Goal: Complete application form: Complete application form

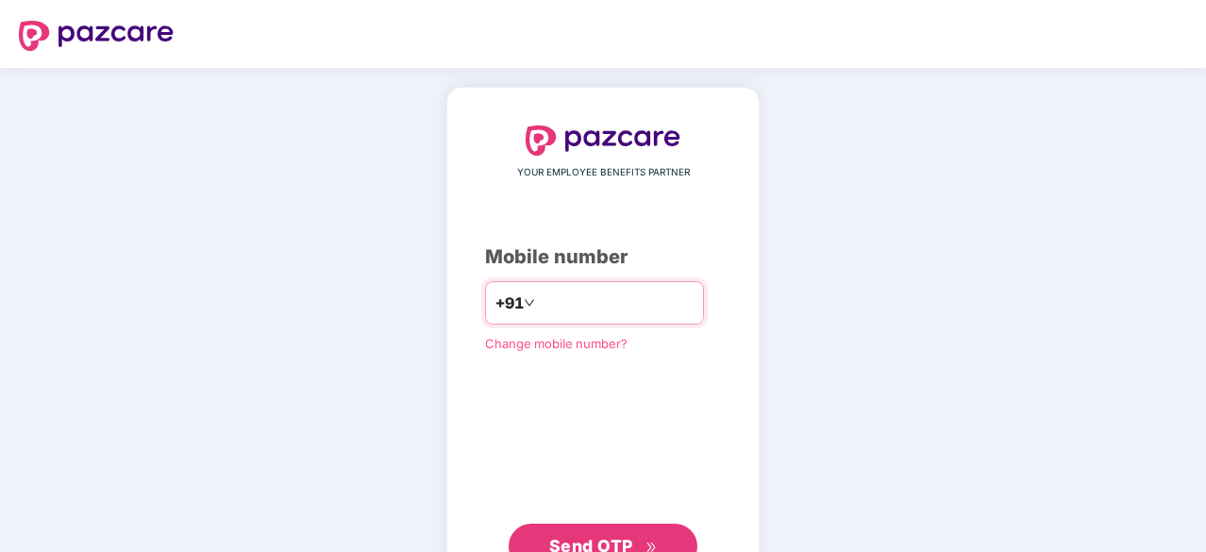
type input "**********"
click at [544, 527] on button "Send OTP" at bounding box center [603, 544] width 189 height 45
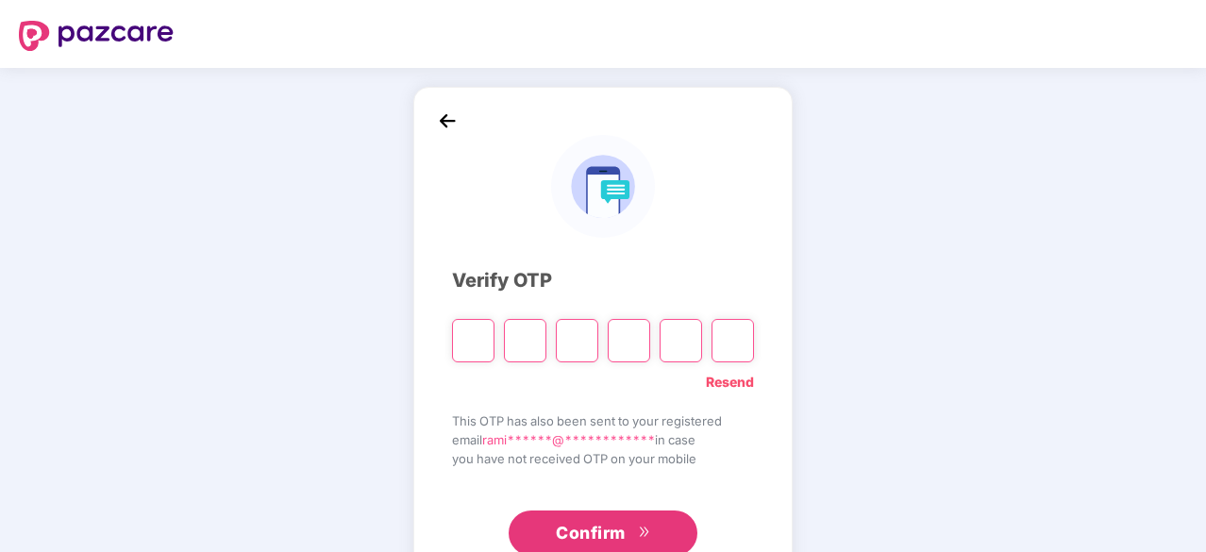
type input "*"
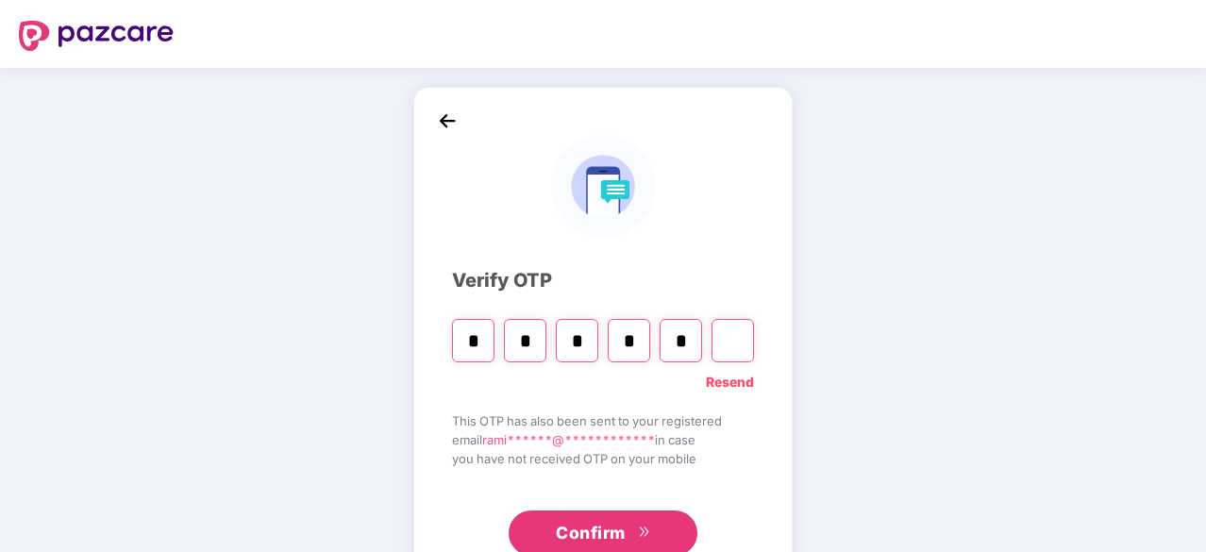
type input "*"
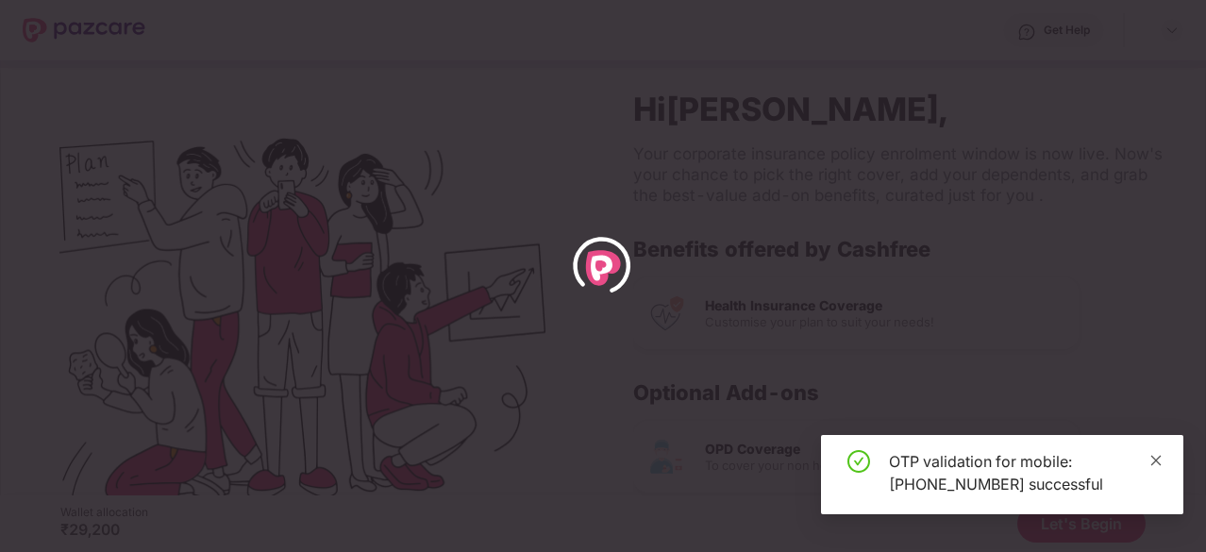
click at [1157, 462] on icon "close" at bounding box center [1157, 460] width 10 height 10
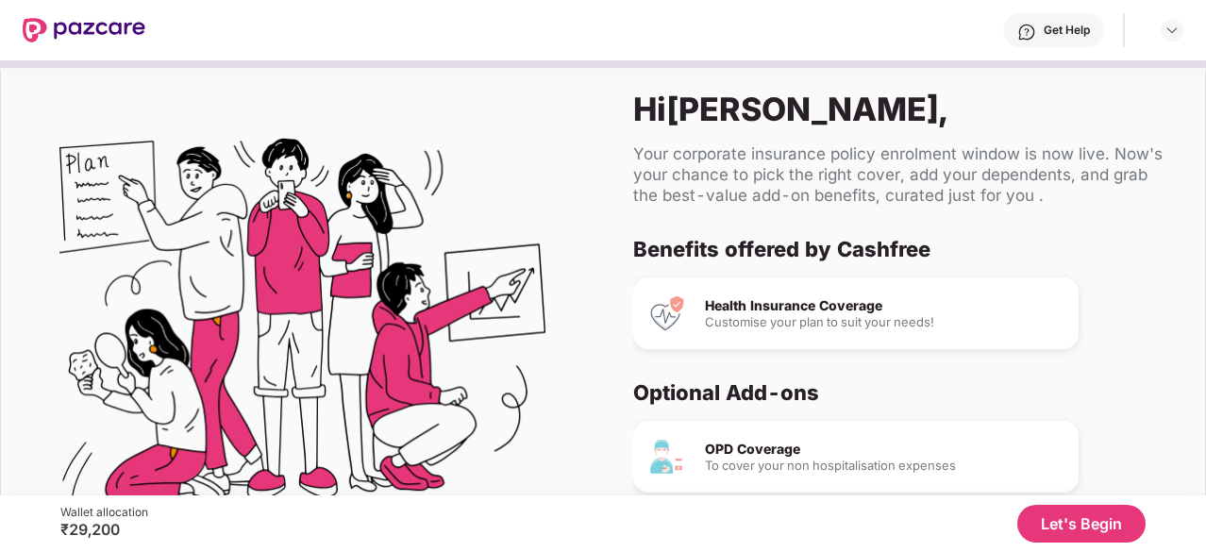
click at [1039, 516] on button "Let's Begin" at bounding box center [1082, 524] width 128 height 38
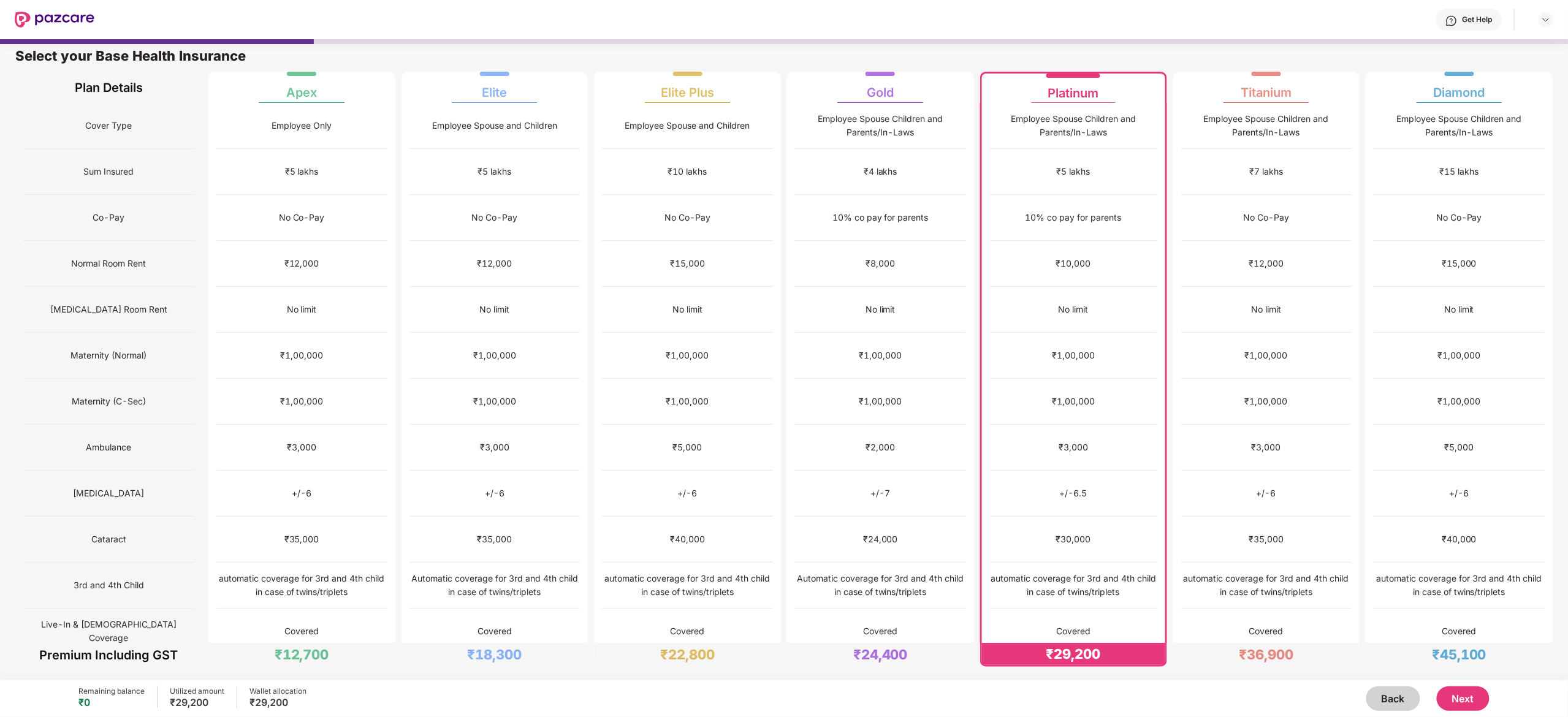
click at [782, 358] on div "+/-6.5" at bounding box center [1073, 494] width 168 height 46
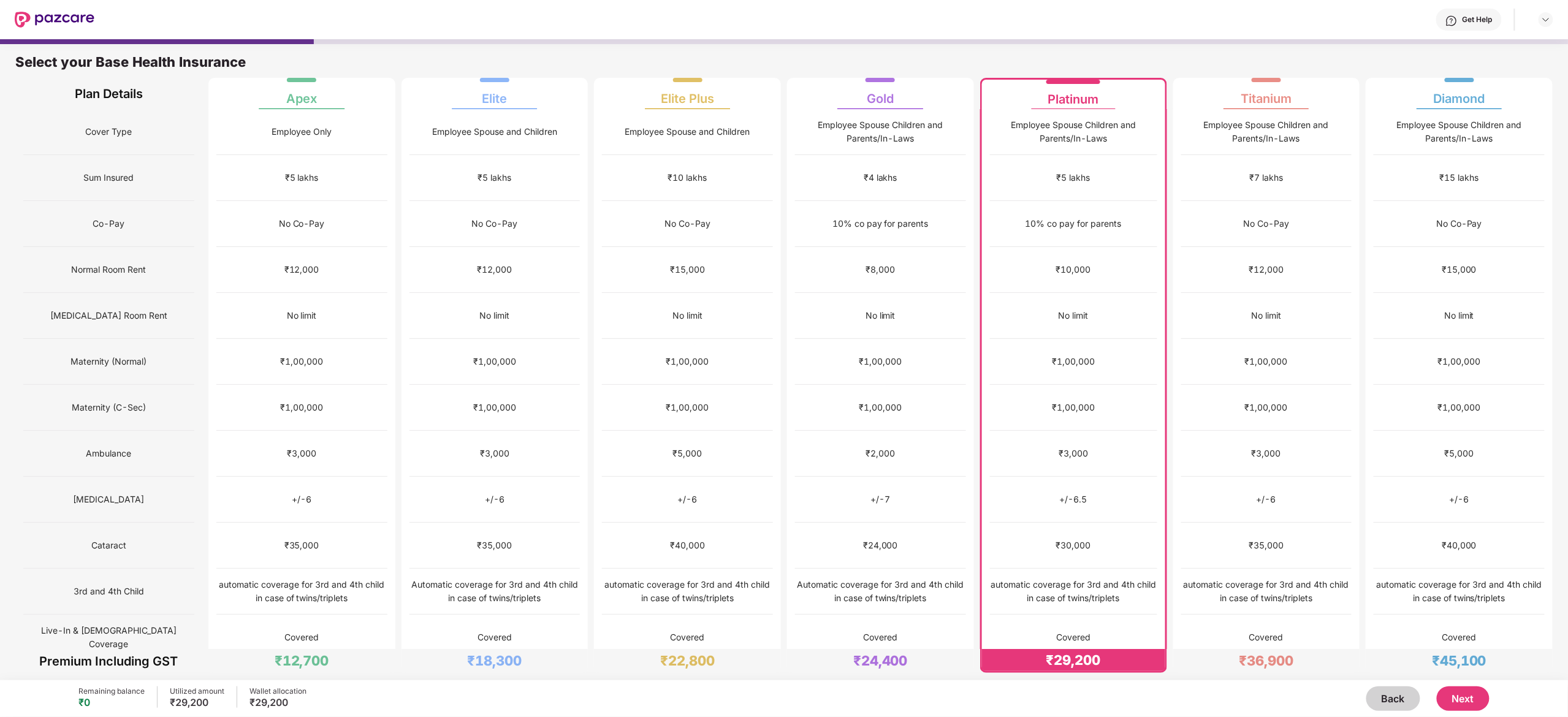
click at [782, 358] on button "Next" at bounding box center [1463, 699] width 53 height 25
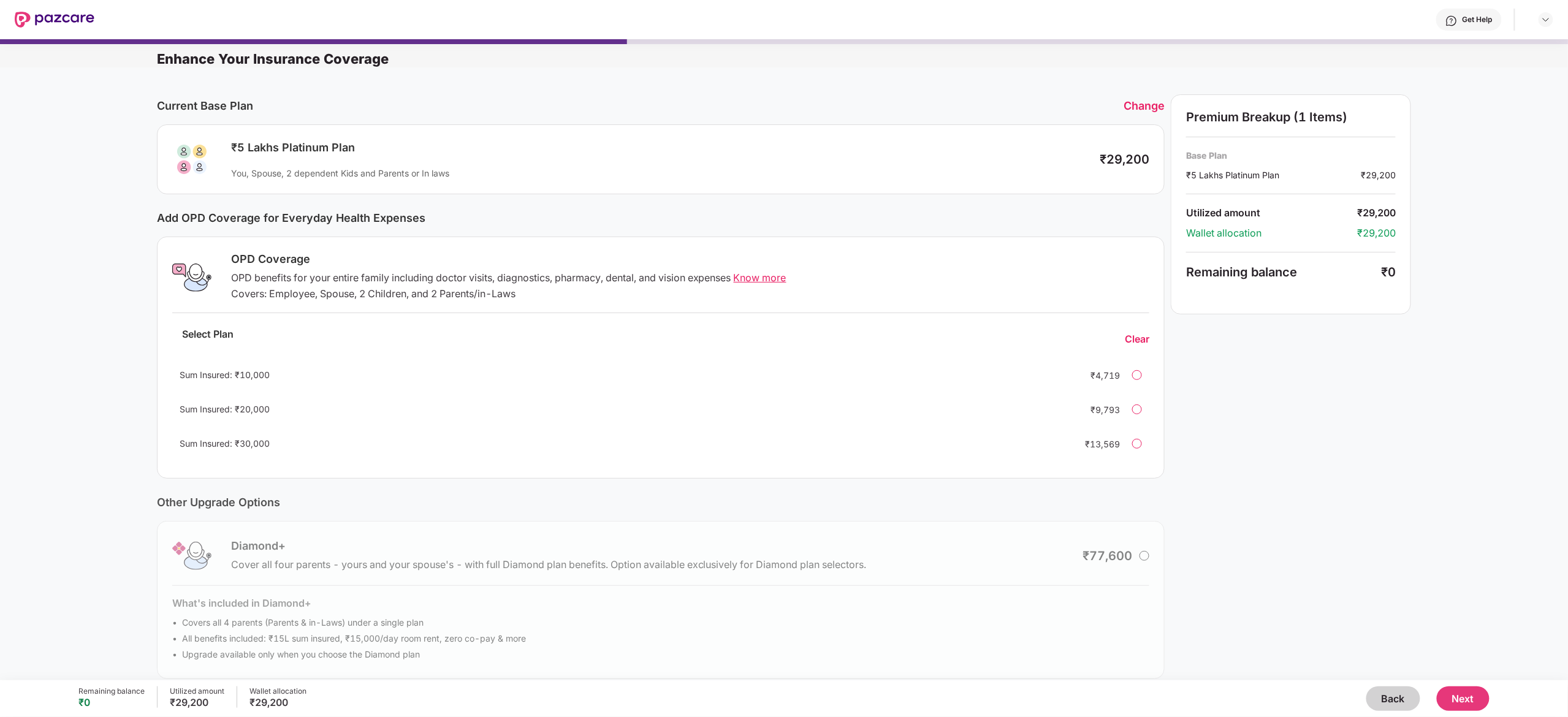
click at [782, 358] on button "Next" at bounding box center [1463, 699] width 53 height 25
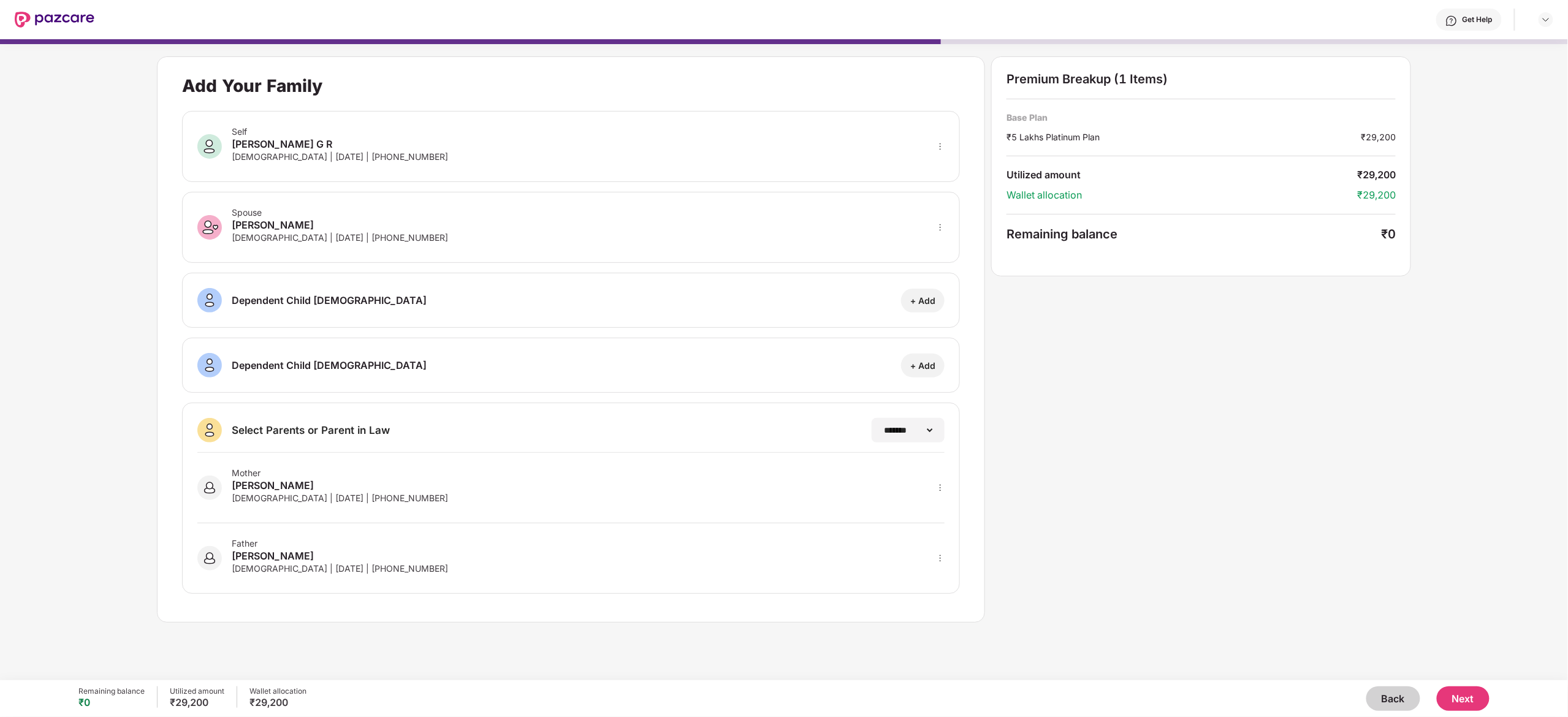
click at [616, 358] on div "Mother [PERSON_NAME] [DEMOGRAPHIC_DATA] | [DATE] | [PHONE_NUMBER]" at bounding box center [571, 488] width 748 height 71
click at [782, 358] on div "**********" at bounding box center [784, 340] width 1254 height 566
click at [782, 358] on button "Next" at bounding box center [1463, 699] width 53 height 25
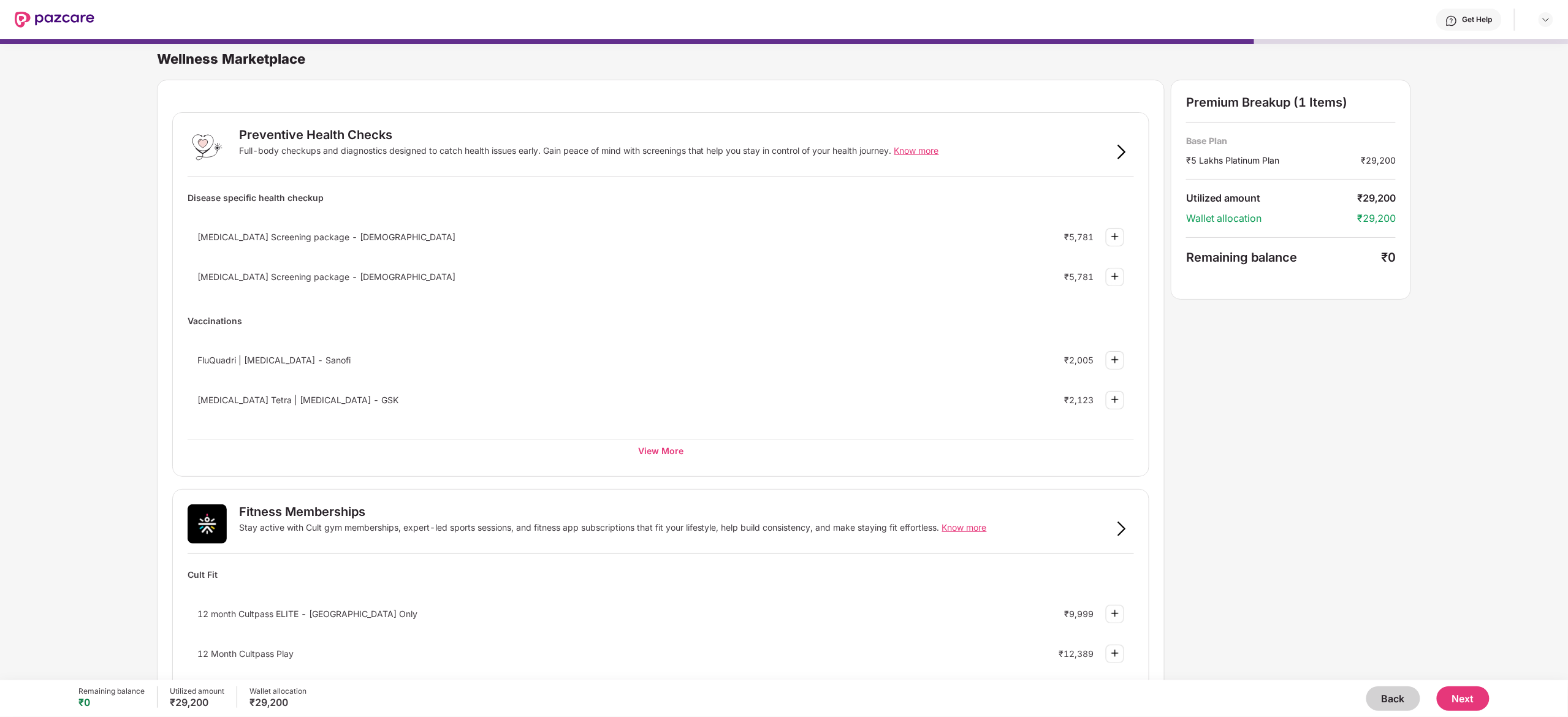
click at [782, 358] on button "Next" at bounding box center [1463, 699] width 53 height 25
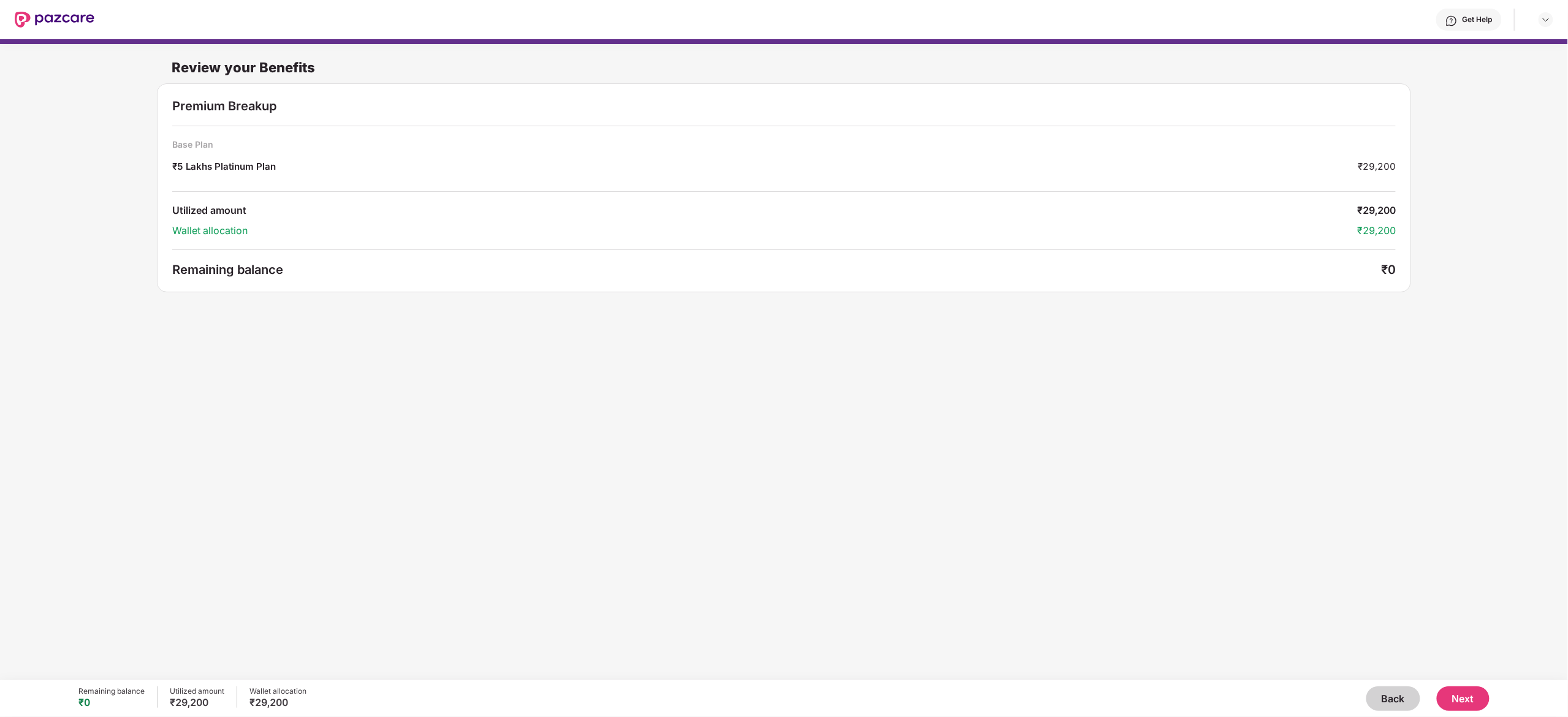
click at [782, 358] on button "Next" at bounding box center [1463, 699] width 53 height 25
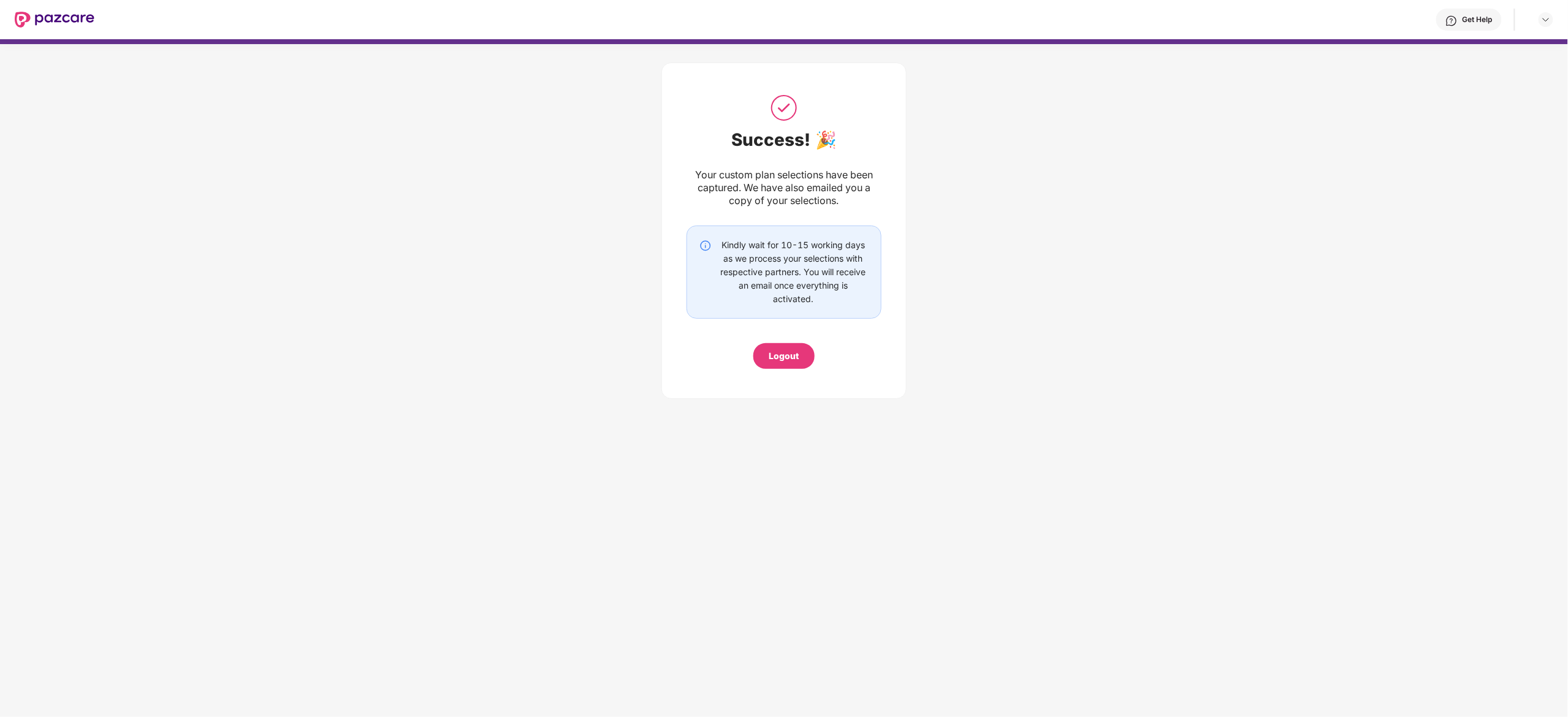
click at [771, 347] on div "Logout" at bounding box center [784, 357] width 61 height 26
